Goal: Information Seeking & Learning: Learn about a topic

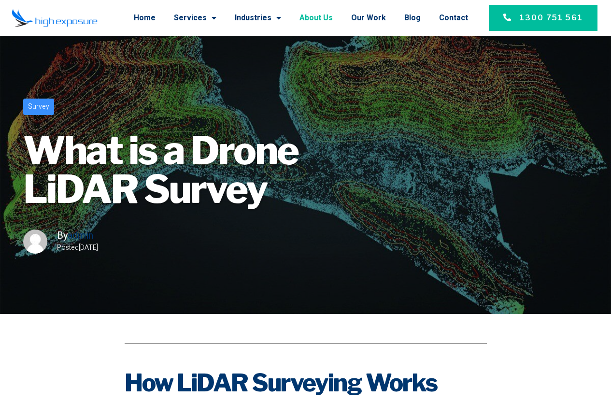
click at [324, 16] on link "About Us" at bounding box center [316, 17] width 33 height 25
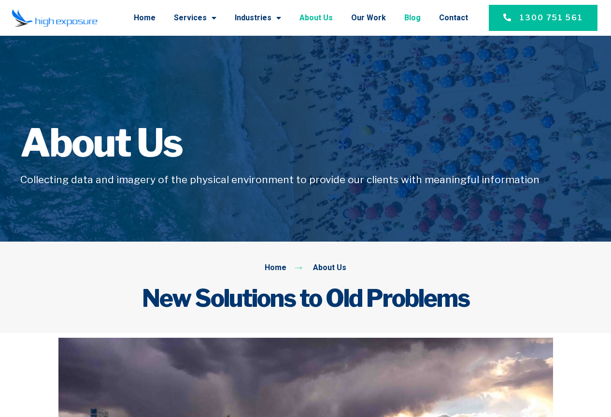
click at [421, 15] on link "Blog" at bounding box center [413, 17] width 16 height 25
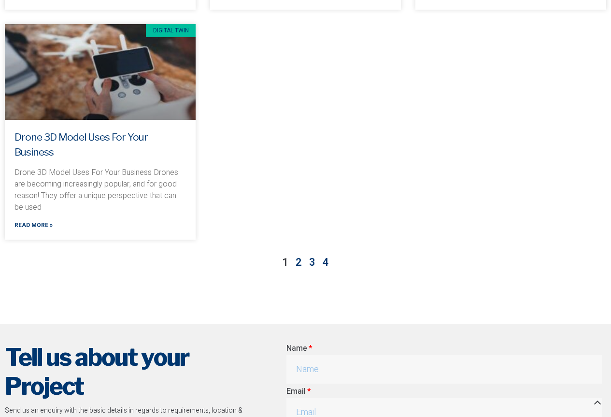
scroll to position [967, 0]
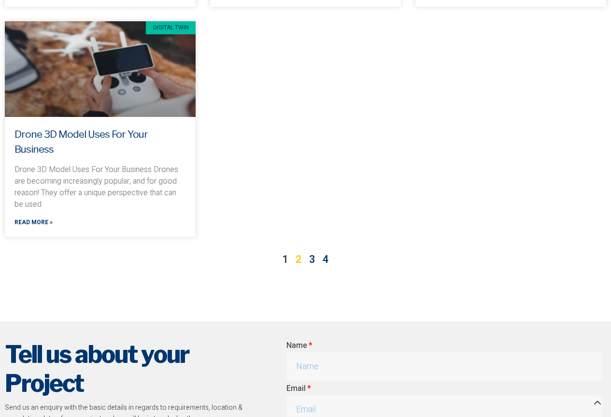
click at [298, 252] on link "Page 2" at bounding box center [299, 259] width 6 height 15
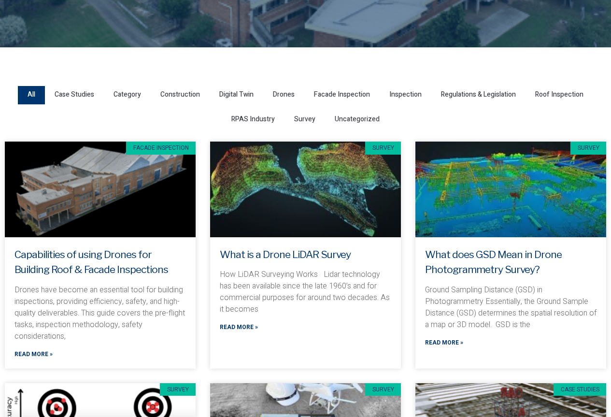
scroll to position [0, 0]
